Goal: Information Seeking & Learning: Find specific page/section

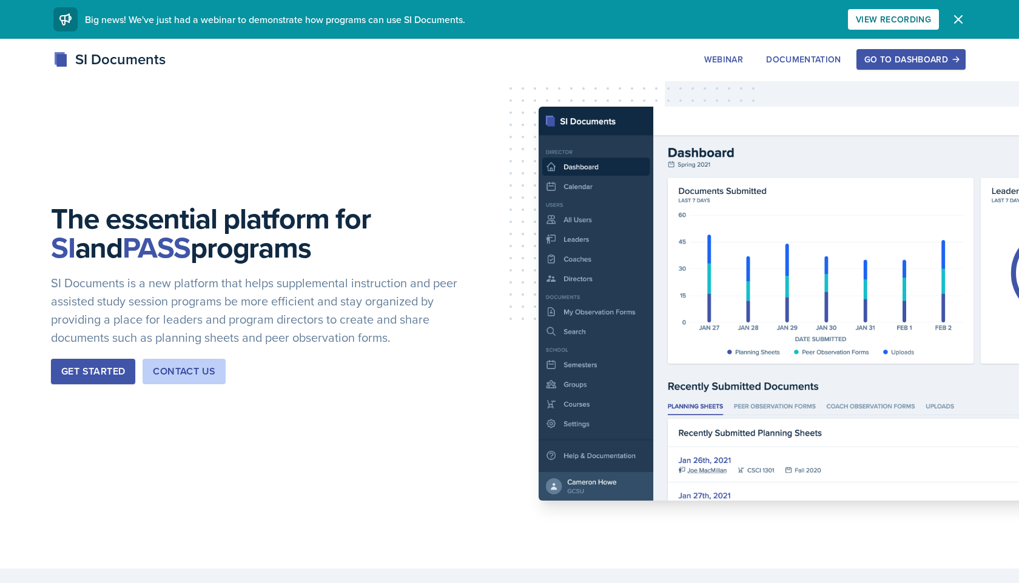
click at [938, 59] on div "Go to Dashboard" at bounding box center [910, 60] width 93 height 10
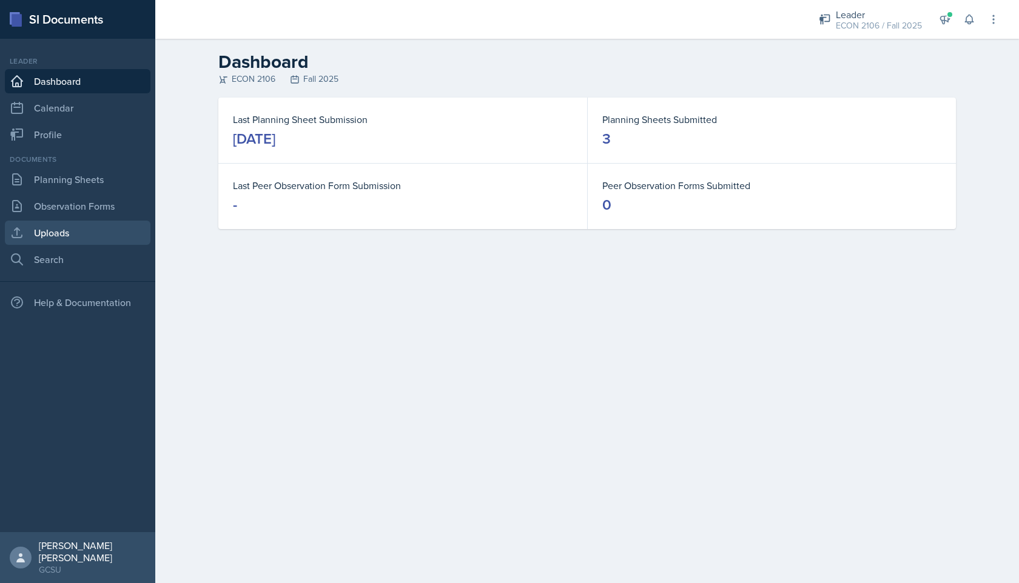
click at [67, 243] on link "Uploads" at bounding box center [78, 233] width 146 height 24
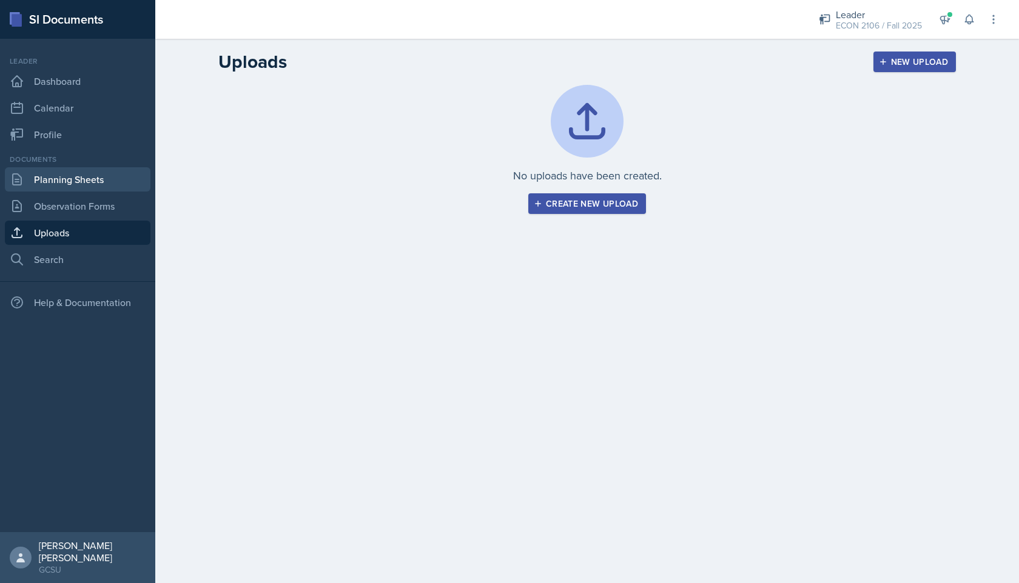
click at [105, 177] on link "Planning Sheets" at bounding box center [78, 179] width 146 height 24
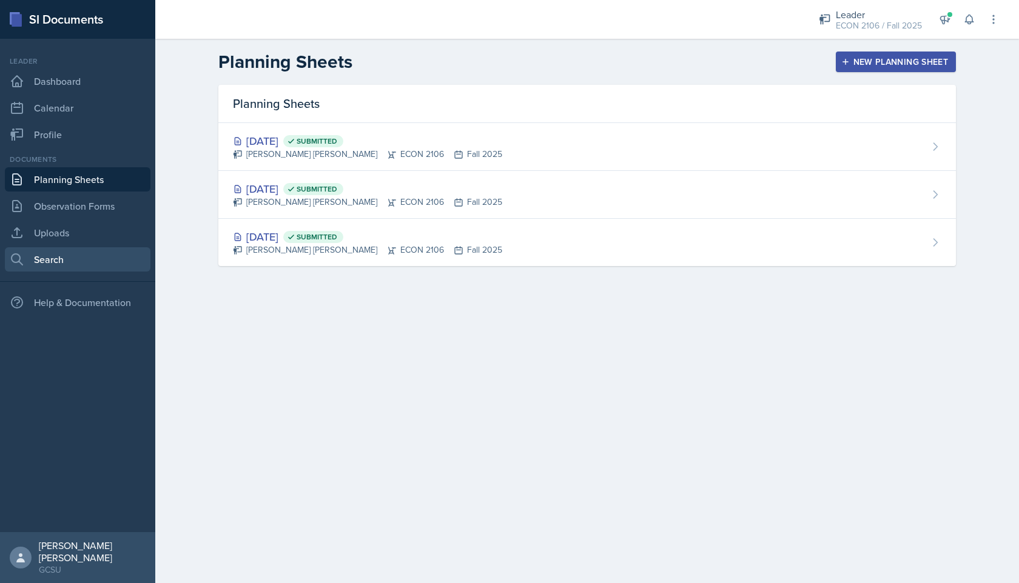
click at [97, 258] on link "Search" at bounding box center [78, 259] width 146 height 24
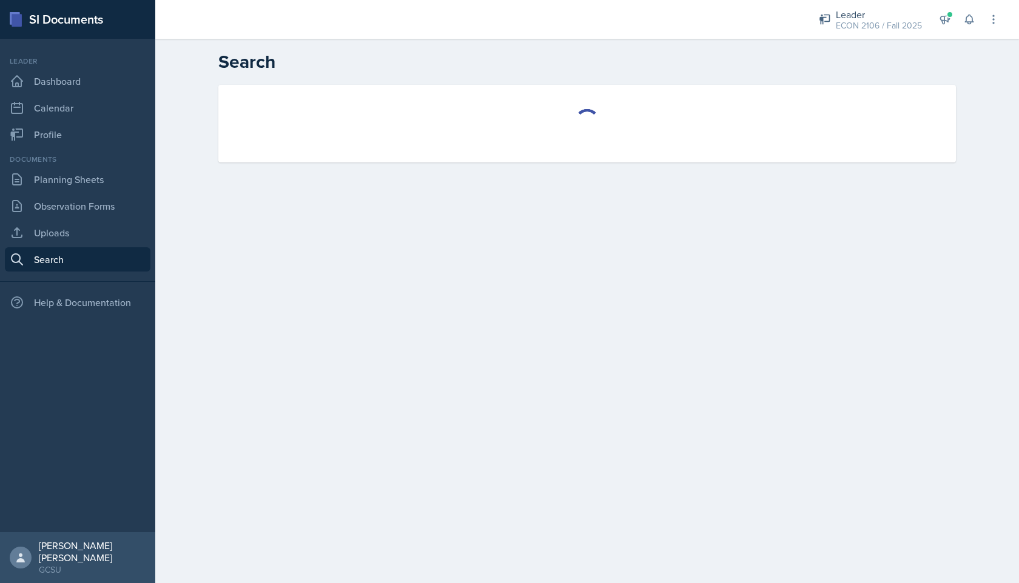
select select "all"
select select "1"
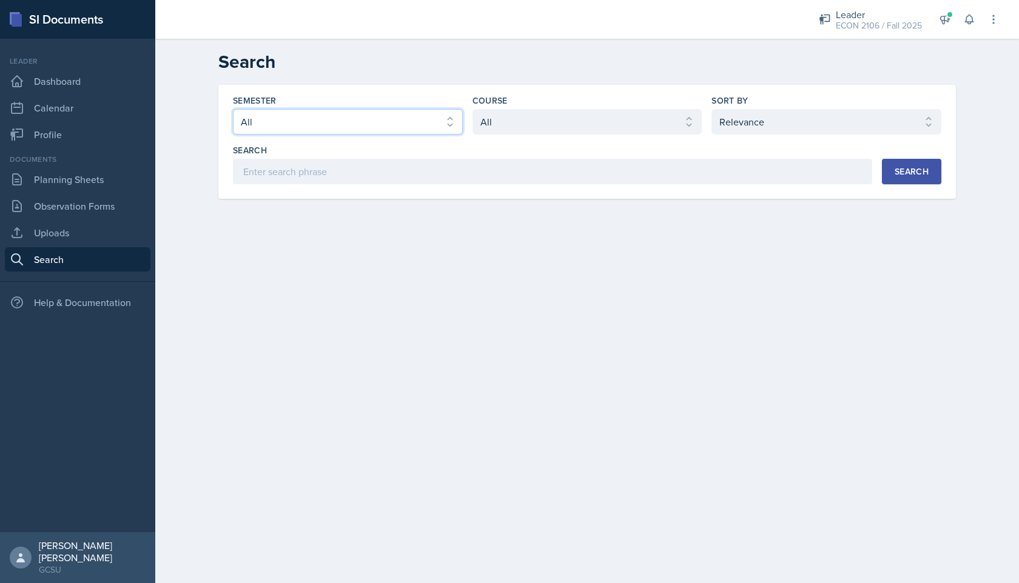
click at [385, 131] on select "Select semester All Fall 2025 Spring 2025 Fall 2024 Spring 2024 Fall 2023 Sprin…" at bounding box center [348, 121] width 230 height 25
select select "e7b6c66a-987a-4ab3-92d3-5526cc86007b"
click at [233, 109] on select "Select semester All Fall 2025 Spring 2025 Fall 2024 Spring 2024 Fall 2023 Sprin…" at bounding box center [348, 121] width 230 height 25
click at [664, 121] on select "Select course All ACCT 3101 ACCT 3102 ASTR 1000 BIOL 1100 BIOL 1107 BIOL 1108 B…" at bounding box center [587, 121] width 230 height 25
select select "c9bad1b1-c359-4dc6-8455-743bf519e2f7"
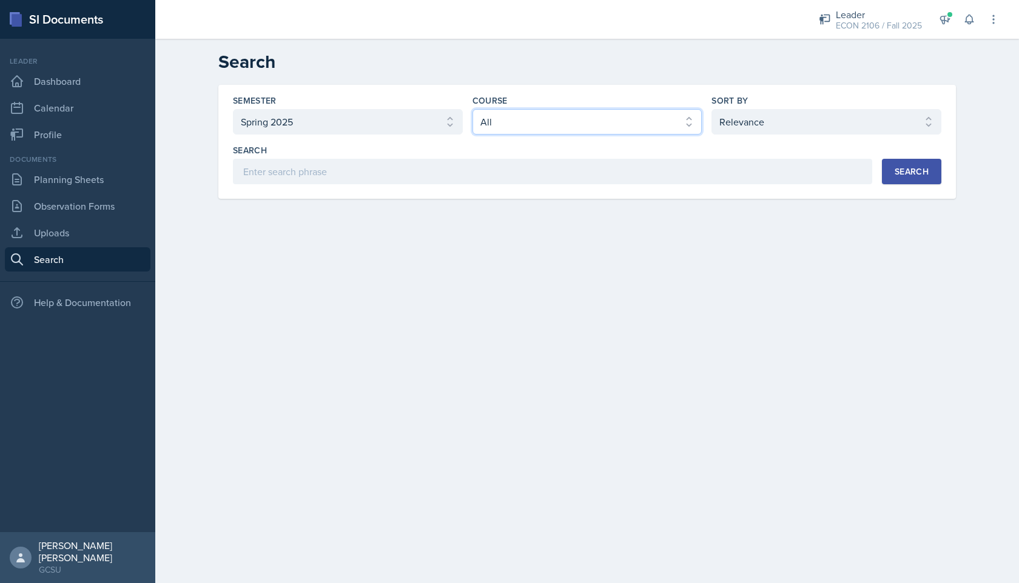
click at [472, 109] on select "Select course All ACCT 3101 ACCT 3102 ASTR 1000 BIOL 1100 BIOL 1107 BIOL 1108 B…" at bounding box center [587, 121] width 230 height 25
click at [905, 163] on button "Search" at bounding box center [911, 171] width 59 height 25
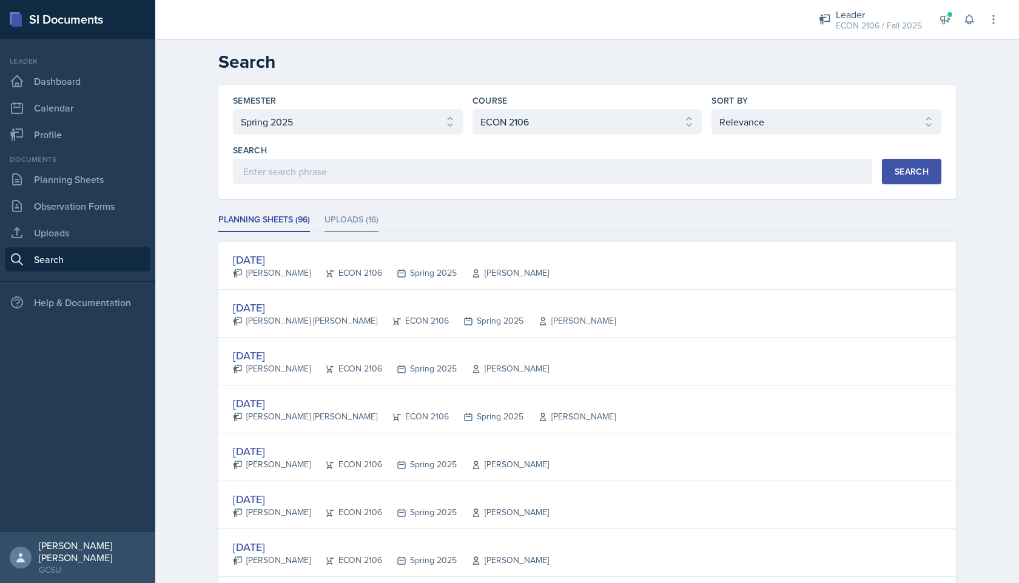
click at [366, 226] on li "Uploads (16)" at bounding box center [351, 221] width 54 height 24
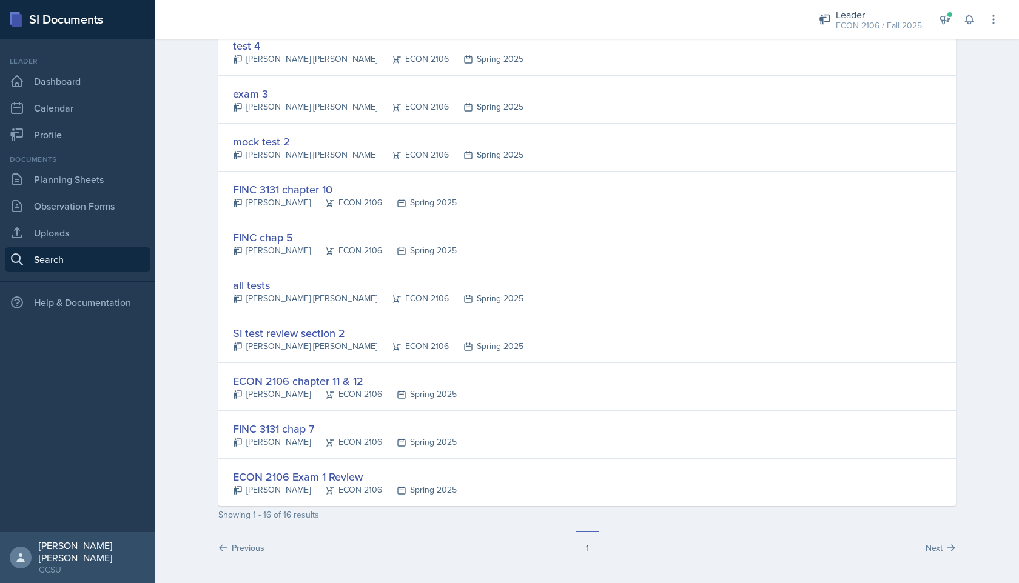
scroll to position [501, 0]
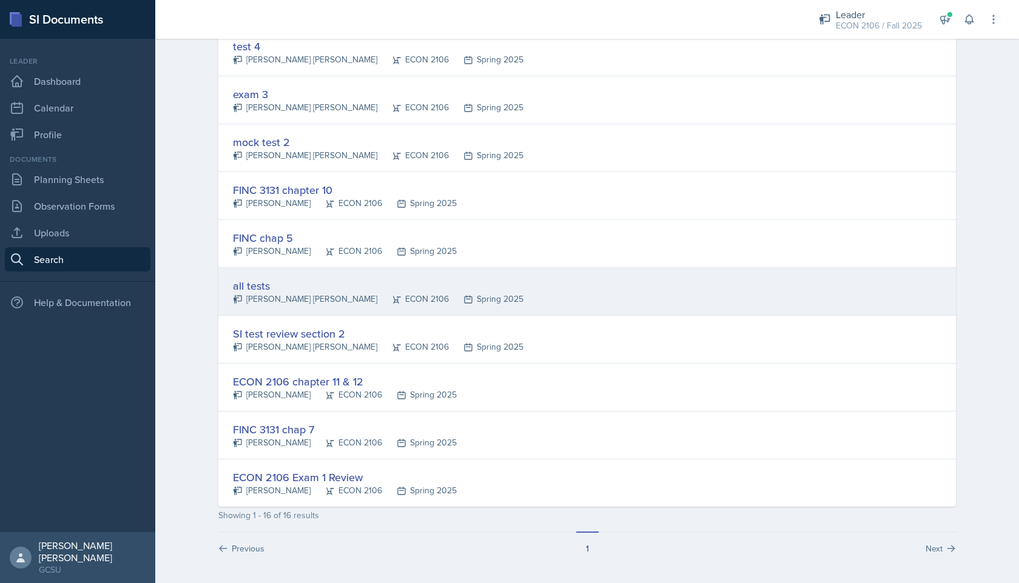
click at [298, 298] on div "[PERSON_NAME] [PERSON_NAME]" at bounding box center [305, 299] width 144 height 13
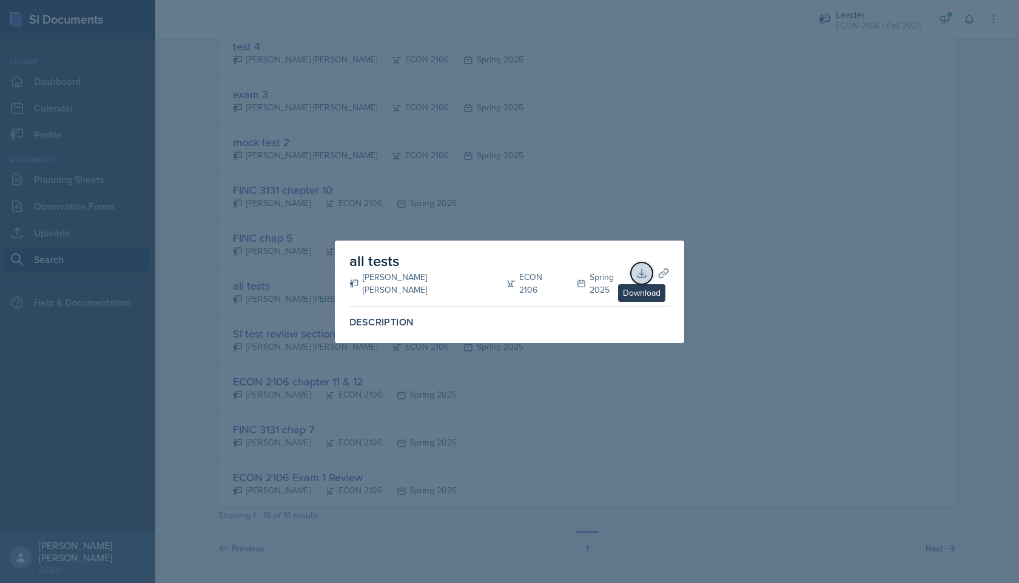
click at [639, 275] on icon at bounding box center [642, 273] width 12 height 12
click at [683, 200] on div at bounding box center [509, 291] width 1019 height 583
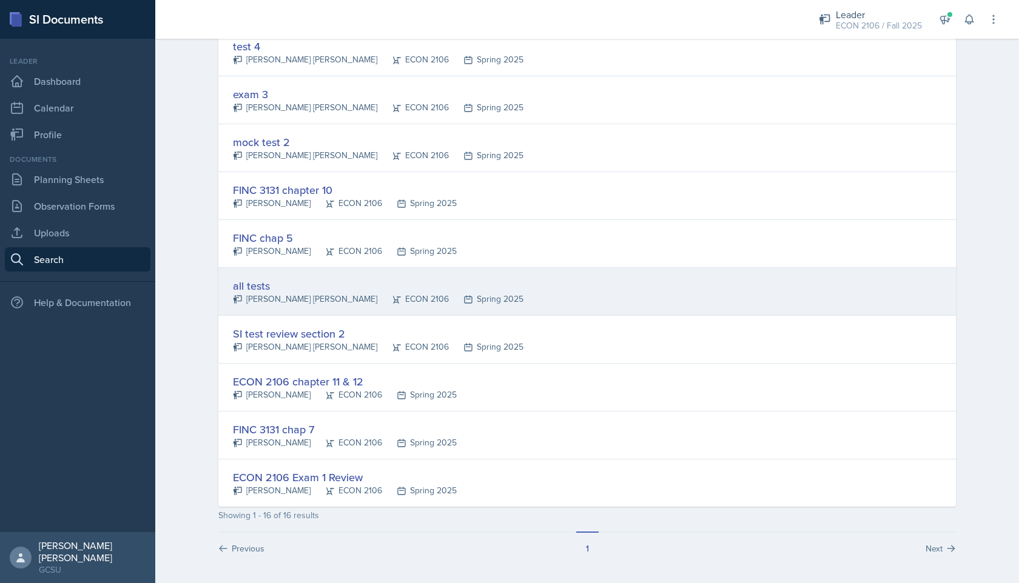
scroll to position [0, 0]
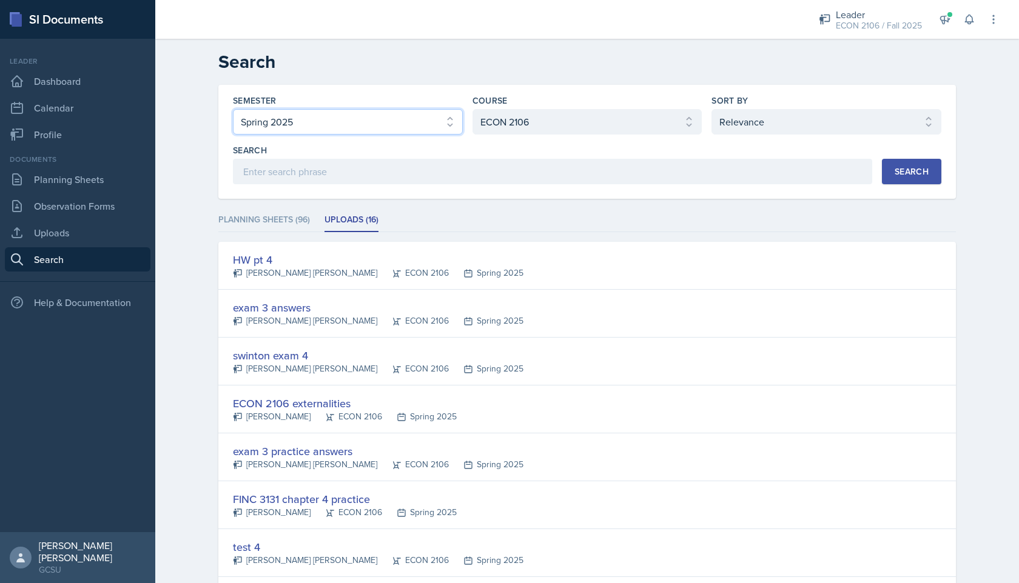
click at [415, 117] on select "Select semester All Fall 2025 Spring 2025 Fall 2024 Spring 2024 Fall 2023 Sprin…" at bounding box center [348, 121] width 230 height 25
click at [336, 127] on select "Select semester All Fall 2025 Spring 2025 Fall 2024 Spring 2024 Fall 2023 Sprin…" at bounding box center [348, 121] width 230 height 25
click at [233, 109] on select "Select semester All Fall 2025 Spring 2025 Fall 2024 Spring 2024 Fall 2023 Sprin…" at bounding box center [348, 121] width 230 height 25
click at [400, 118] on select "Select semester All Fall 2025 Spring 2025 Fall 2024 Spring 2024 Fall 2023 Sprin…" at bounding box center [348, 121] width 230 height 25
select select "all"
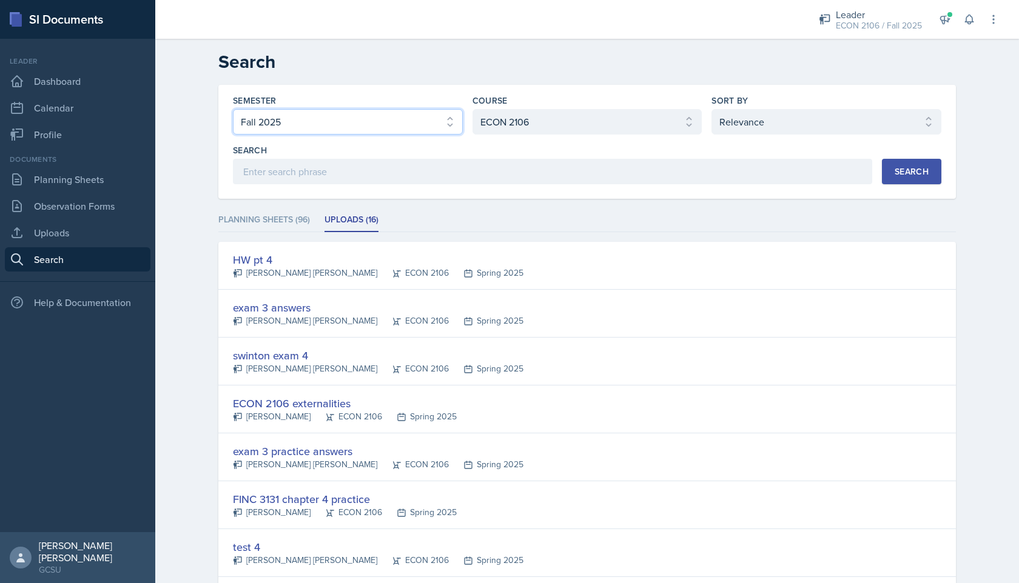
click at [233, 109] on select "Select semester All Fall 2025 Spring 2025 Fall 2024 Spring 2024 Fall 2023 Sprin…" at bounding box center [348, 121] width 230 height 25
click at [932, 177] on button "Search" at bounding box center [911, 171] width 59 height 25
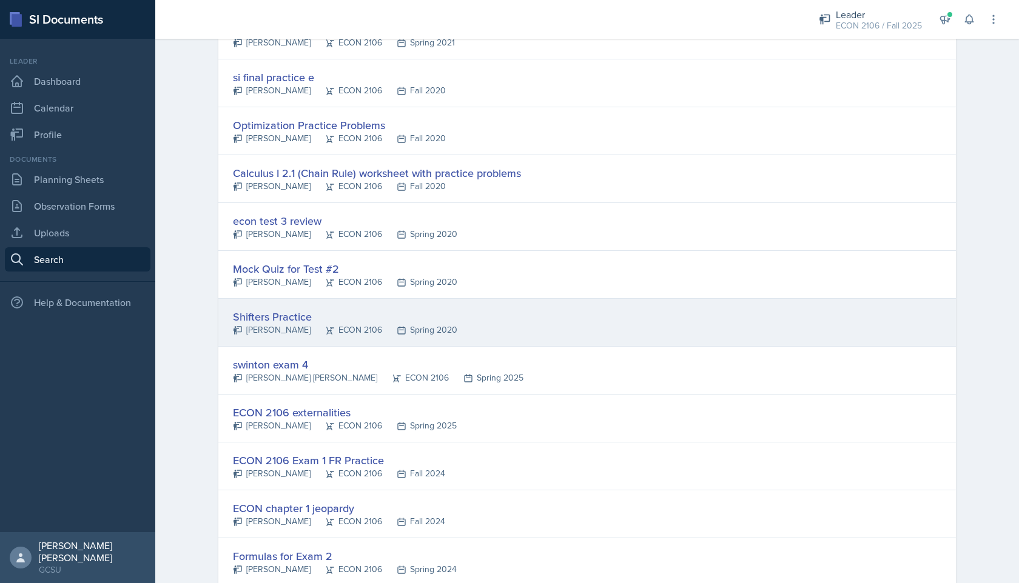
scroll to position [2131, 0]
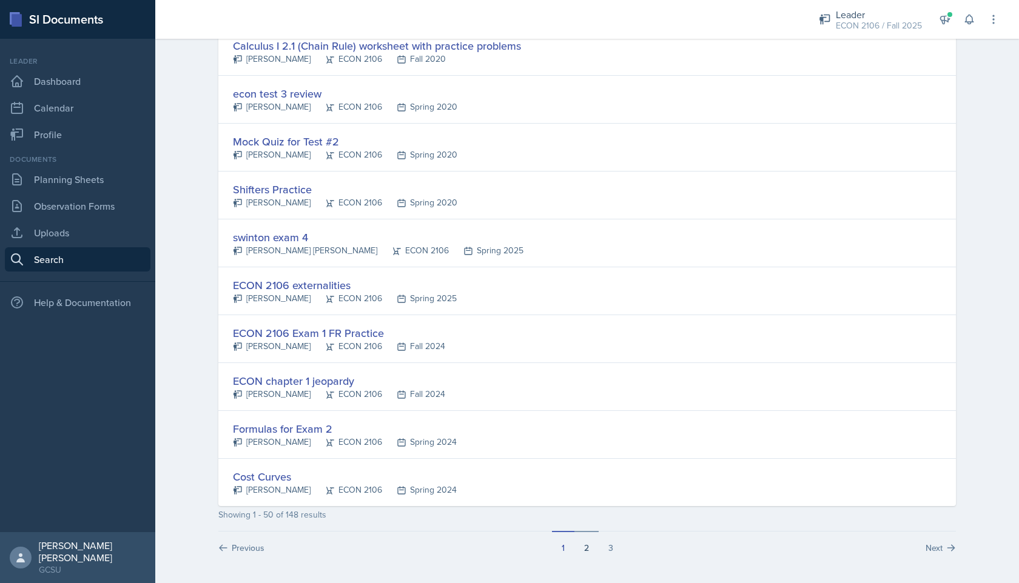
click at [585, 549] on button "2" at bounding box center [586, 542] width 24 height 23
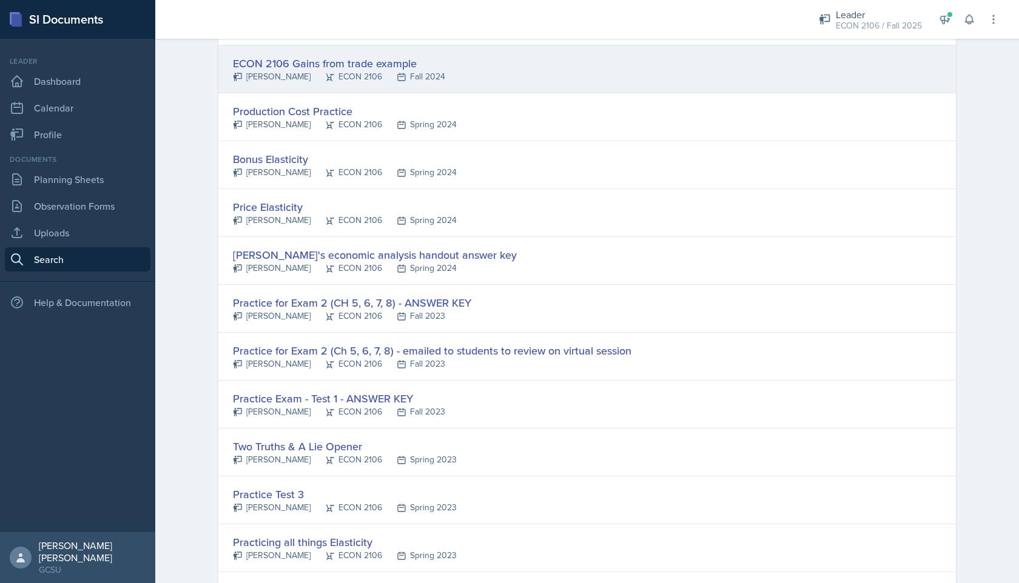
scroll to position [1447, 0]
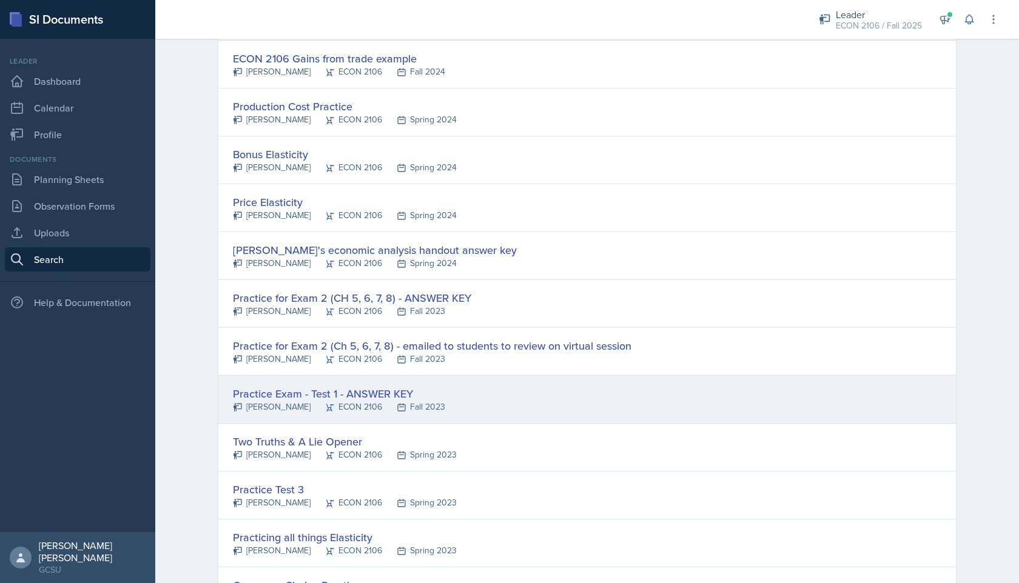
click at [490, 405] on div "Practice Exam - Test 1 - ANSWER KEY [PERSON_NAME] ECON 2106 Fall 2023" at bounding box center [586, 400] width 737 height 48
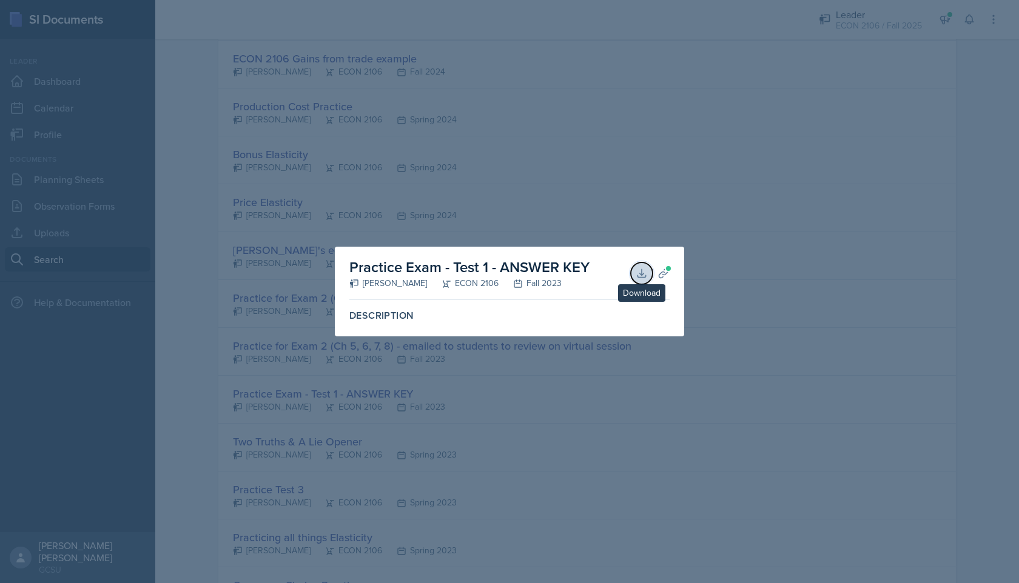
click at [643, 266] on button "Download" at bounding box center [642, 274] width 22 height 22
